Goal: Information Seeking & Learning: Learn about a topic

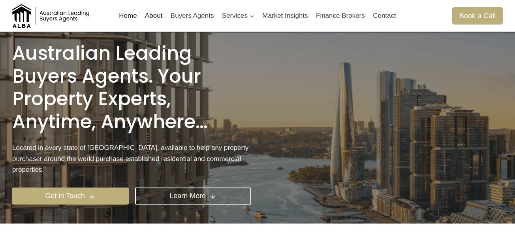
click at [160, 18] on link "About" at bounding box center [154, 15] width 26 height 19
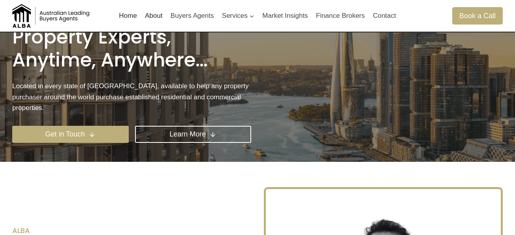
scroll to position [7, 0]
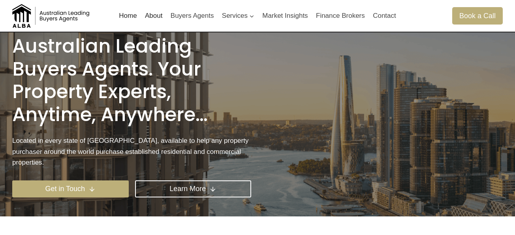
click at [157, 15] on link "About" at bounding box center [154, 15] width 26 height 19
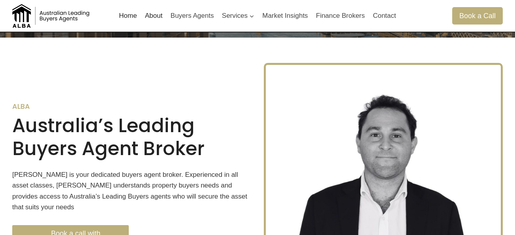
scroll to position [188, 0]
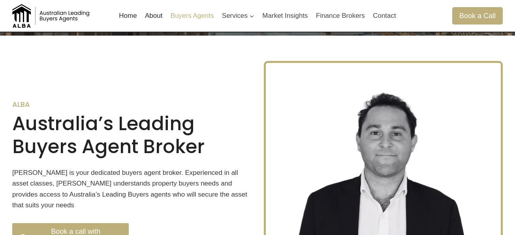
click at [197, 9] on link "Buyers Agents" at bounding box center [192, 15] width 51 height 19
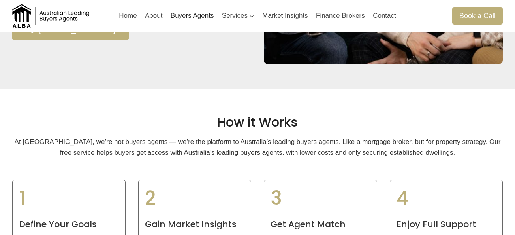
scroll to position [735, 0]
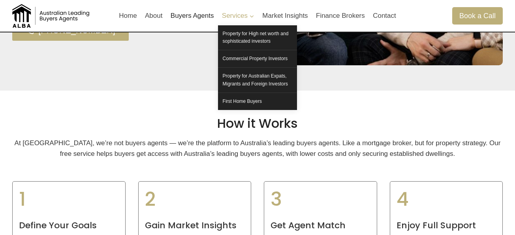
click at [228, 21] on link "Services Expand" at bounding box center [238, 15] width 41 height 19
click at [235, 15] on span "Services Expand" at bounding box center [238, 15] width 32 height 11
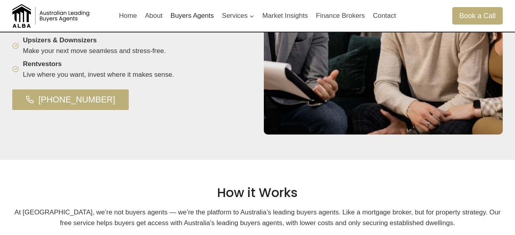
scroll to position [649, 0]
